Goal: Task Accomplishment & Management: Use online tool/utility

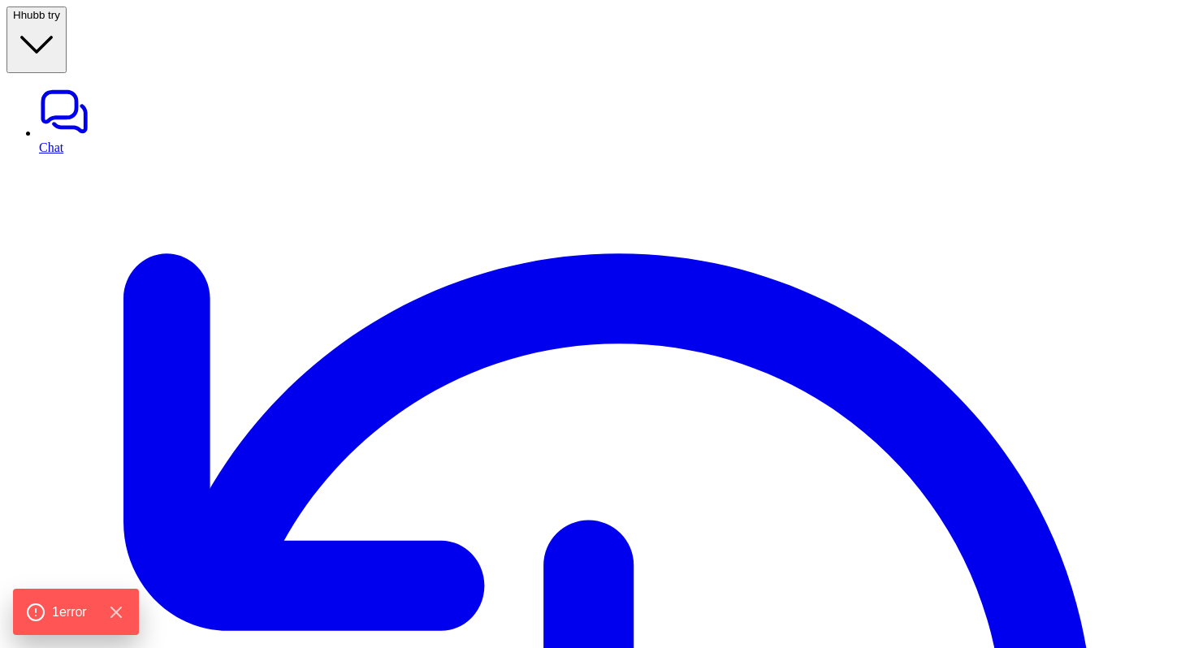
click at [60, 21] on span "hubb try" at bounding box center [40, 15] width 39 height 12
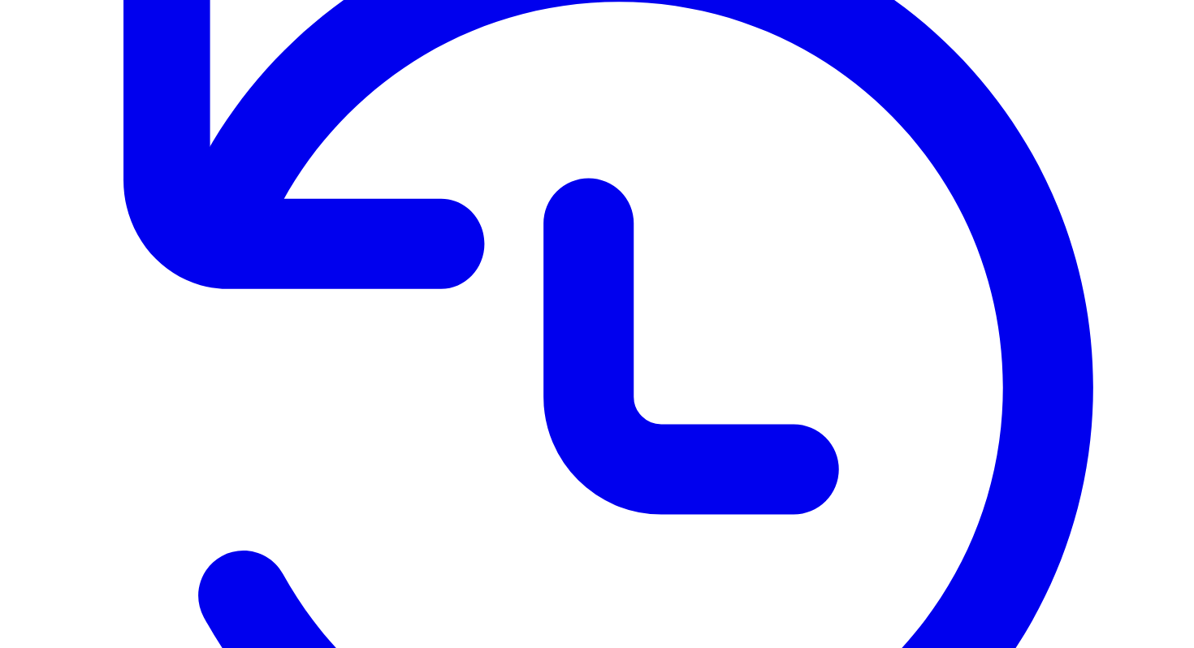
scroll to position [344, 0]
